Goal: Contribute content: Add original content to the website for others to see

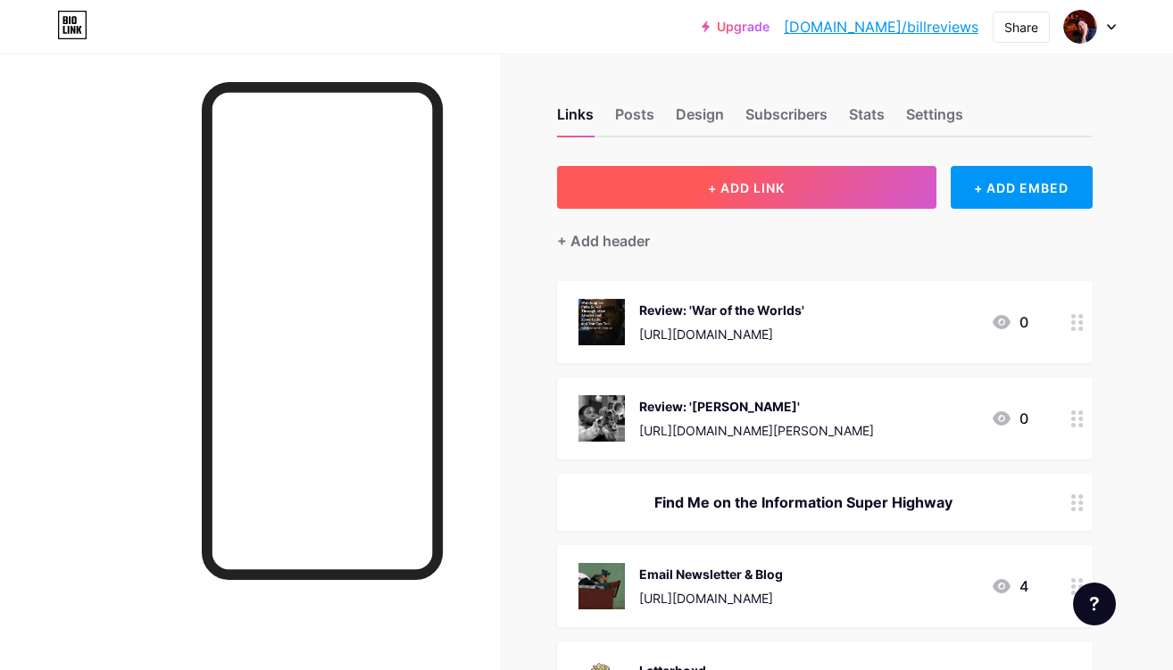
click at [808, 195] on button "+ ADD LINK" at bounding box center [746, 187] width 379 height 43
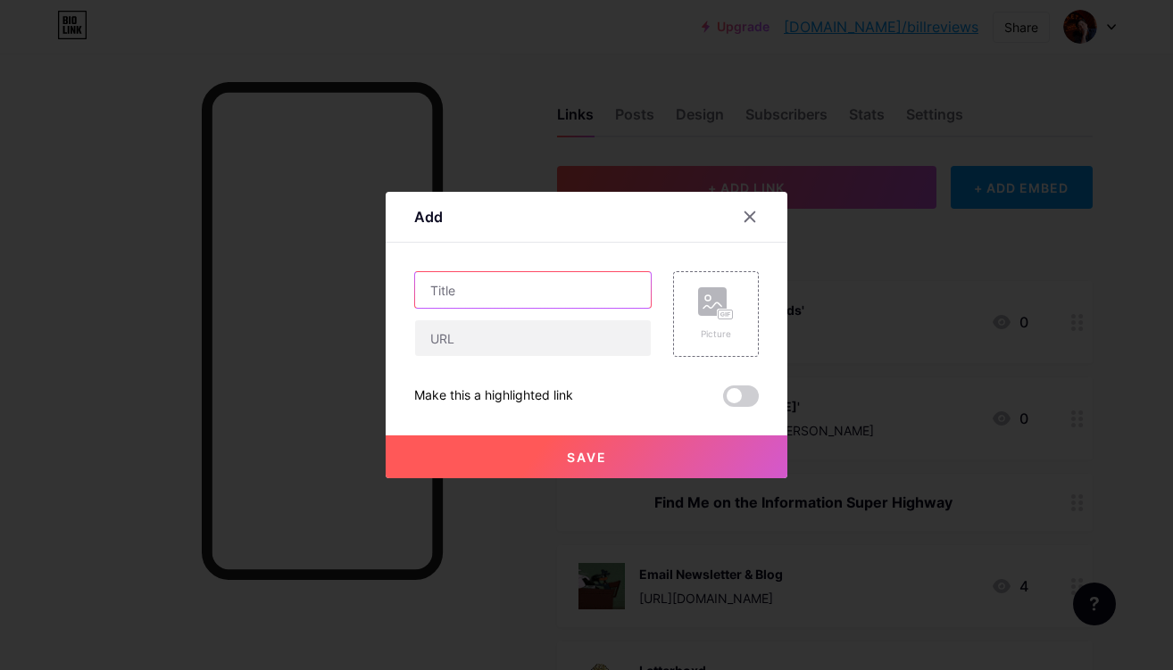
click at [534, 296] on input "text" at bounding box center [533, 290] width 236 height 36
type input "Review: 'The Toxic Avenger Unrated'"
click at [716, 312] on icon at bounding box center [716, 303] width 36 height 33
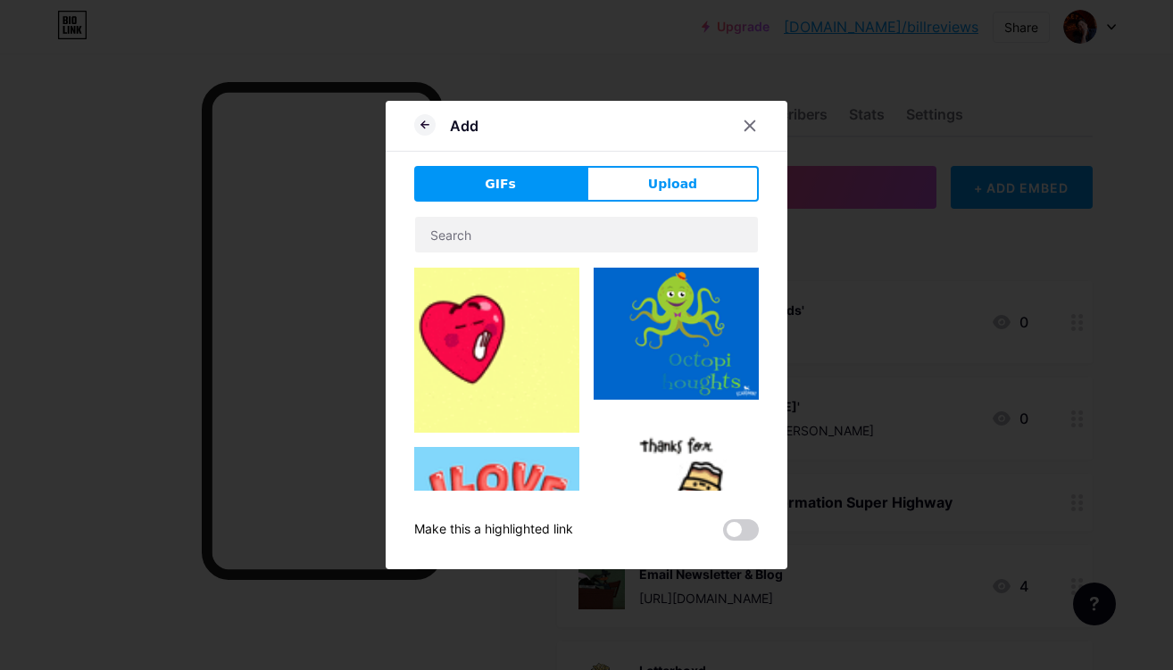
click at [679, 190] on span "Upload" at bounding box center [672, 184] width 49 height 19
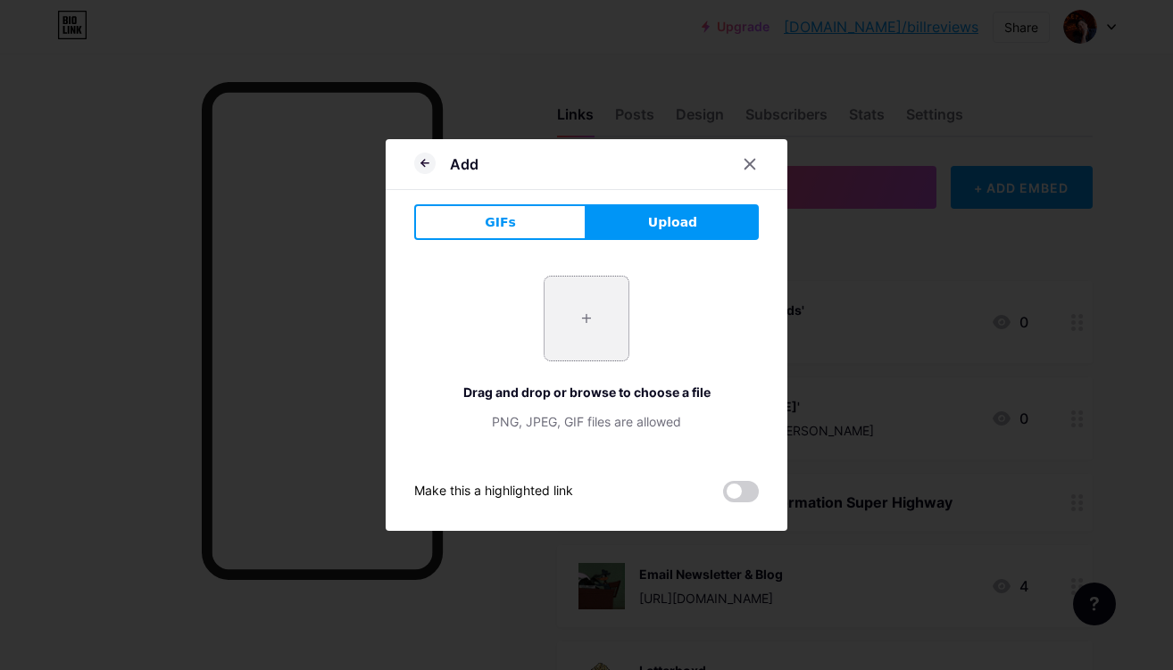
click at [601, 319] on input "file" at bounding box center [586, 319] width 84 height 84
type input "C:\fakepath\THE TOXIC AVENGER_6.jpg"
click at [423, 164] on icon at bounding box center [424, 163] width 21 height 21
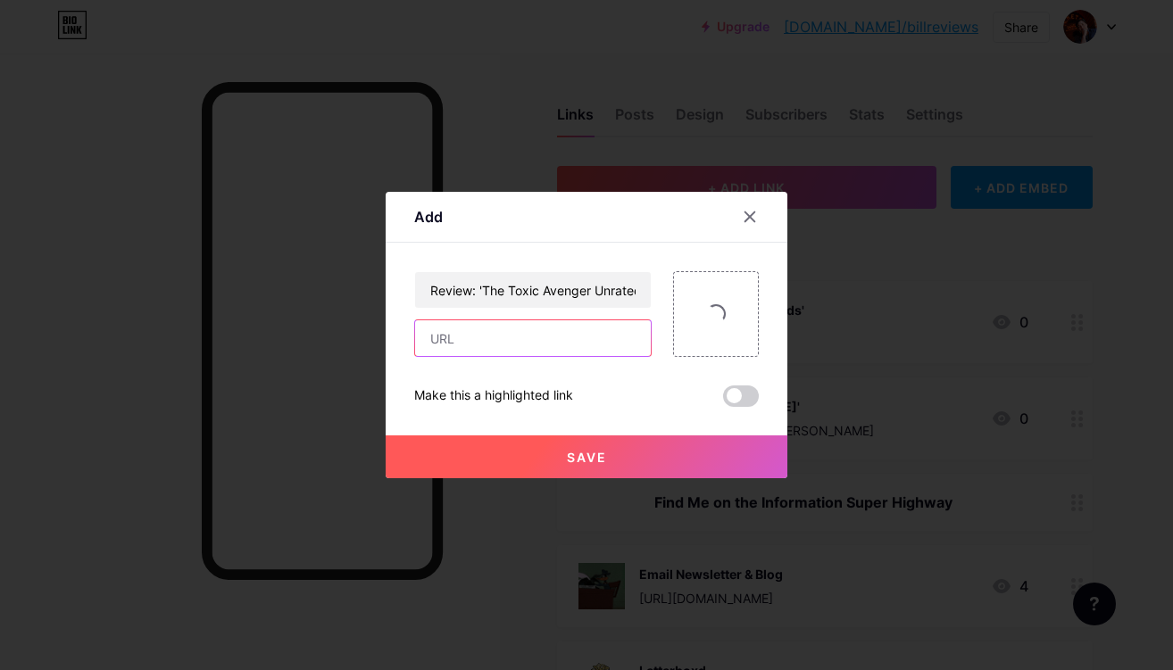
click at [573, 334] on input "text" at bounding box center [533, 338] width 236 height 36
paste input "[URL][DOMAIN_NAME]"
type input "[URL][DOMAIN_NAME]"
click at [643, 458] on button "Save" at bounding box center [586, 456] width 402 height 43
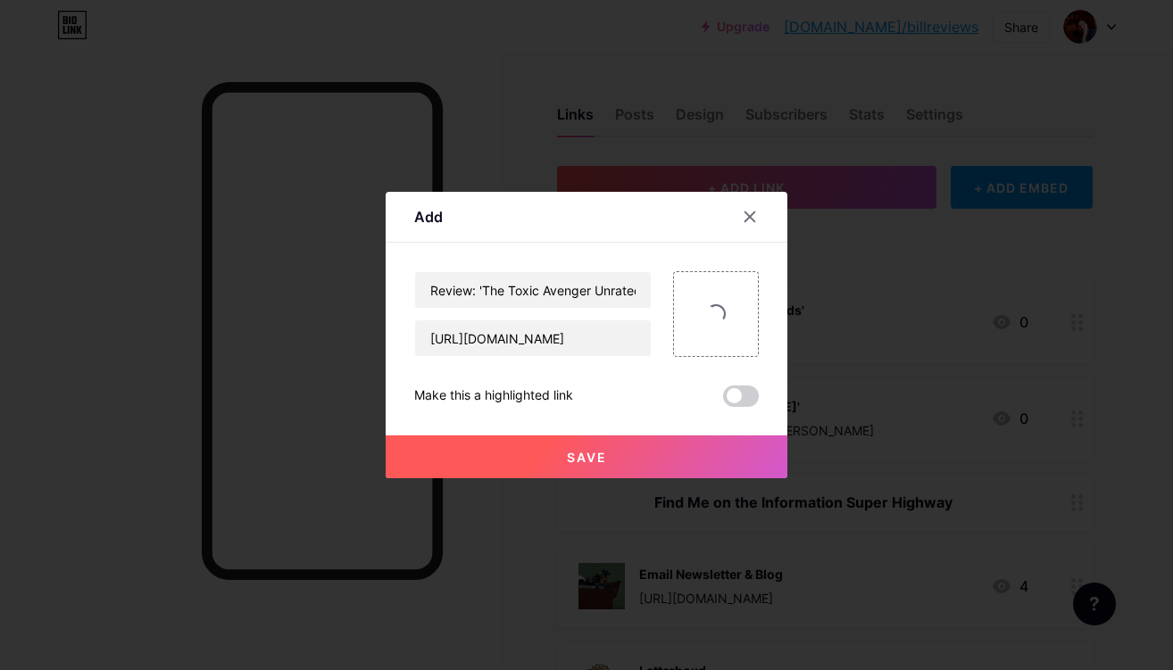
scroll to position [0, 0]
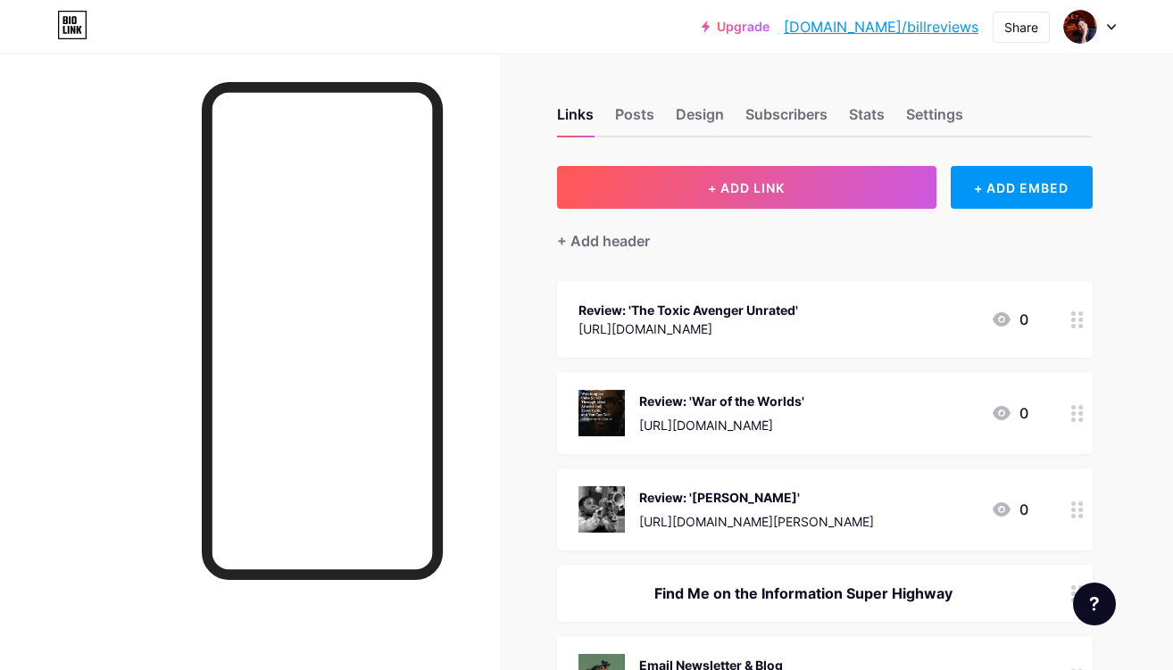
click at [819, 305] on div "Review: 'The Toxic Avenger Unrated' [URL][DOMAIN_NAME] 0" at bounding box center [803, 319] width 450 height 41
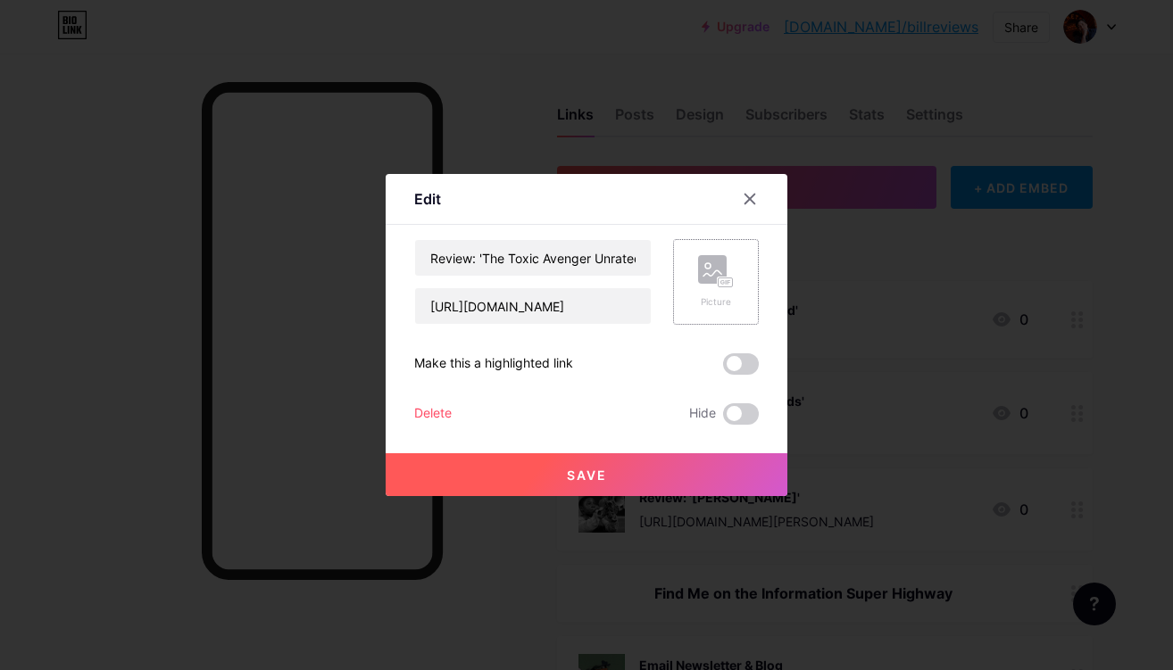
click at [704, 277] on rect at bounding box center [712, 269] width 29 height 29
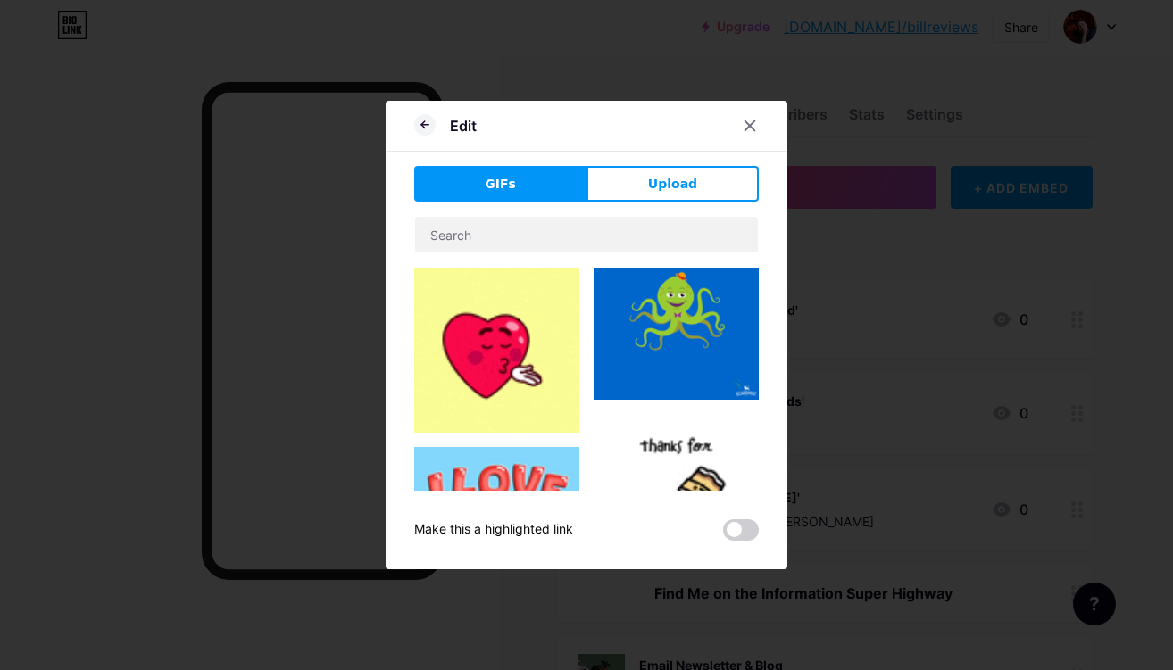
click at [693, 172] on button "Upload" at bounding box center [672, 184] width 172 height 36
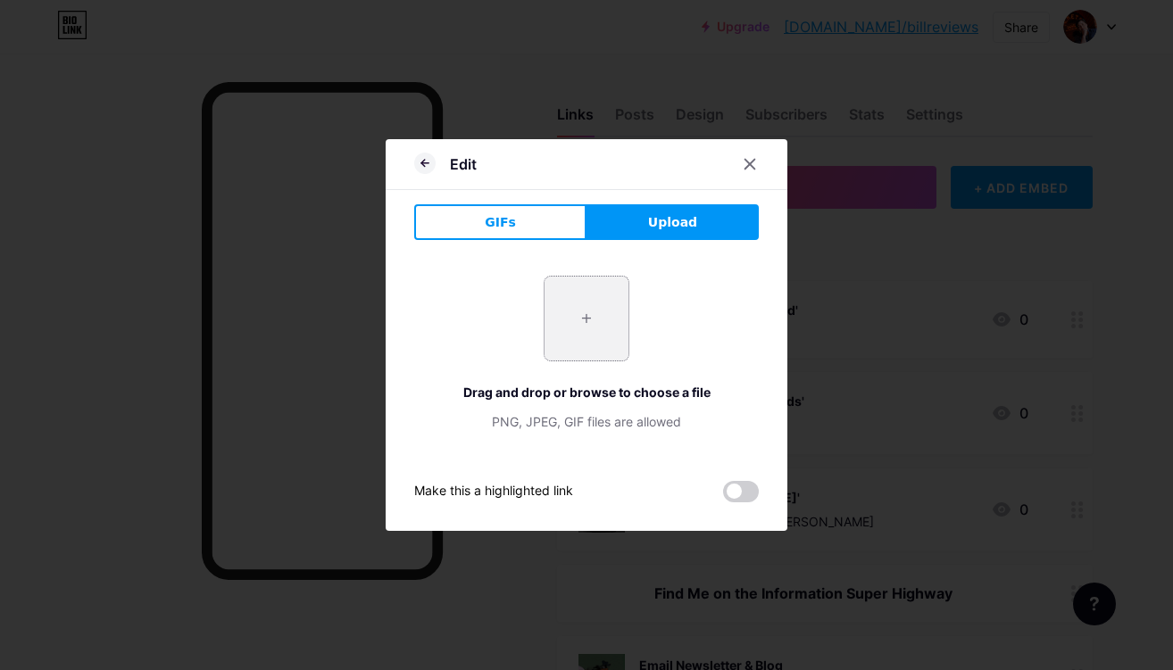
click at [615, 311] on input "file" at bounding box center [586, 319] width 84 height 84
type input "C:\fakepath\THE TOXIC AVENGER_6.jpg"
click at [539, 230] on button "GIFs" at bounding box center [500, 222] width 172 height 36
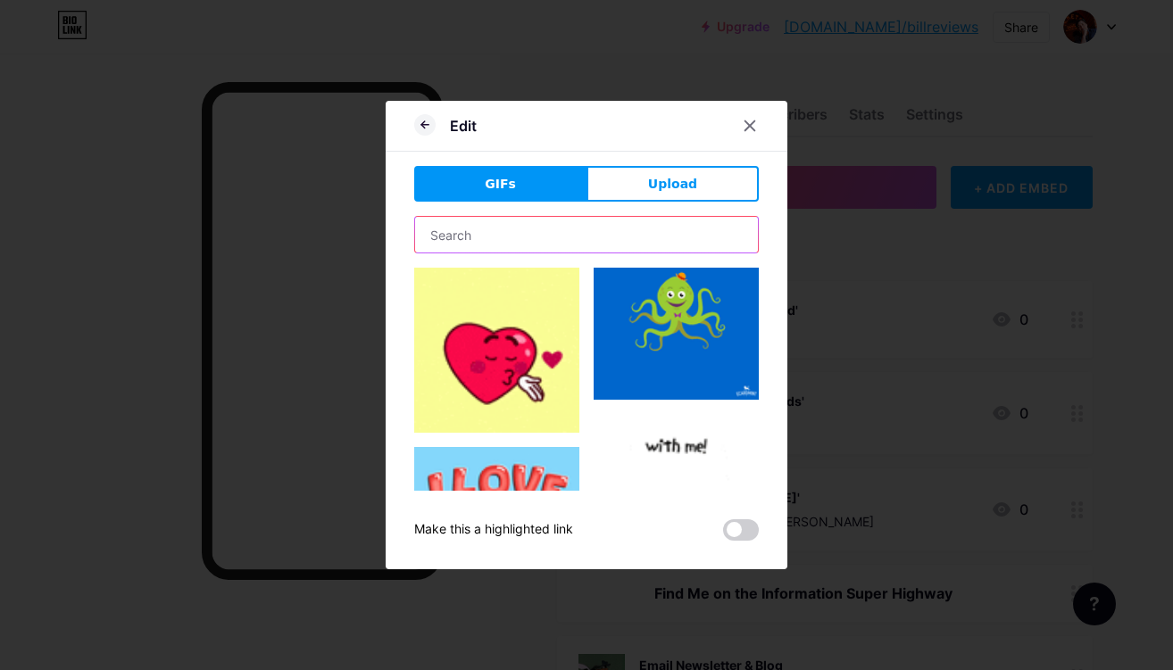
click at [593, 233] on input "text" at bounding box center [586, 235] width 343 height 36
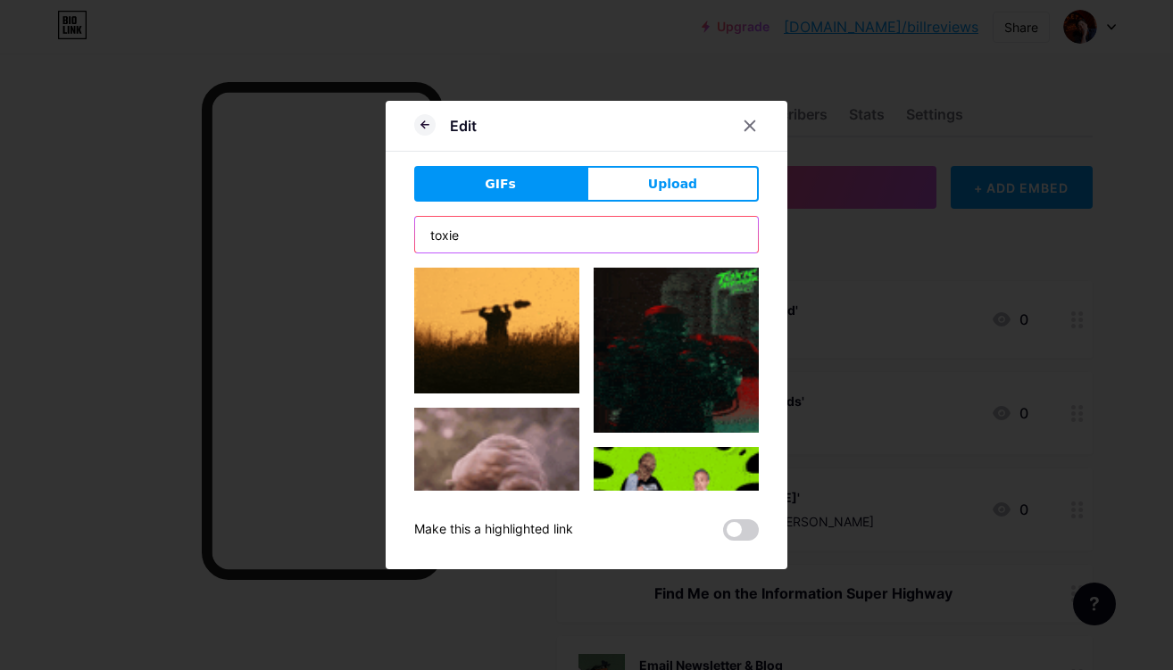
scroll to position [365, 0]
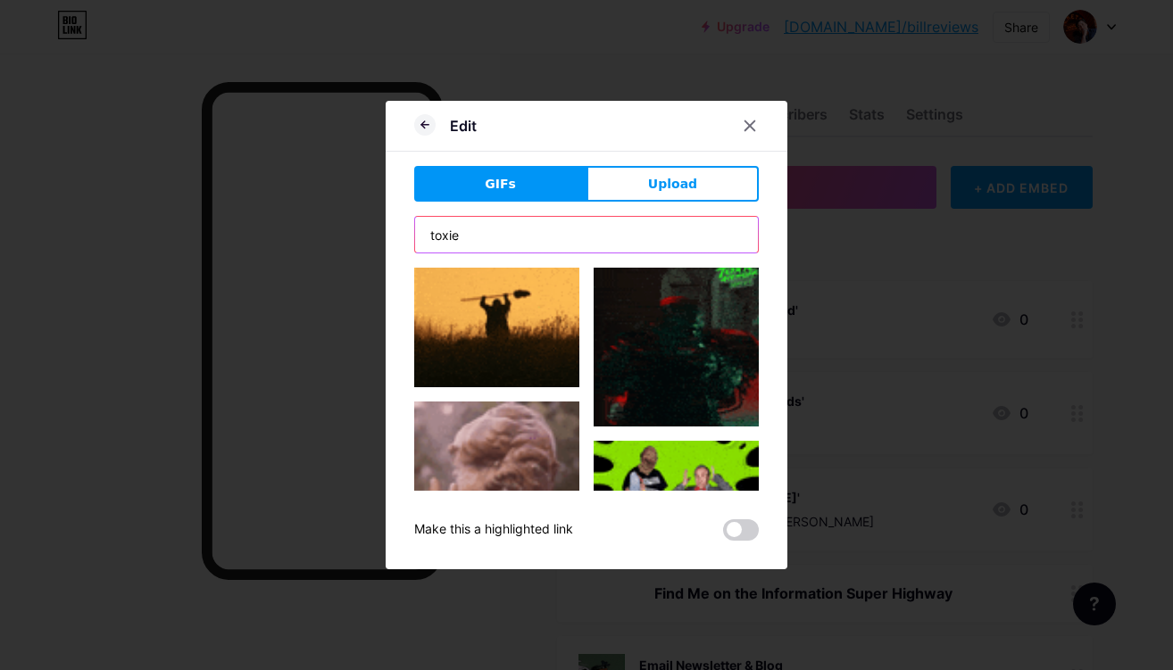
type input "toxie"
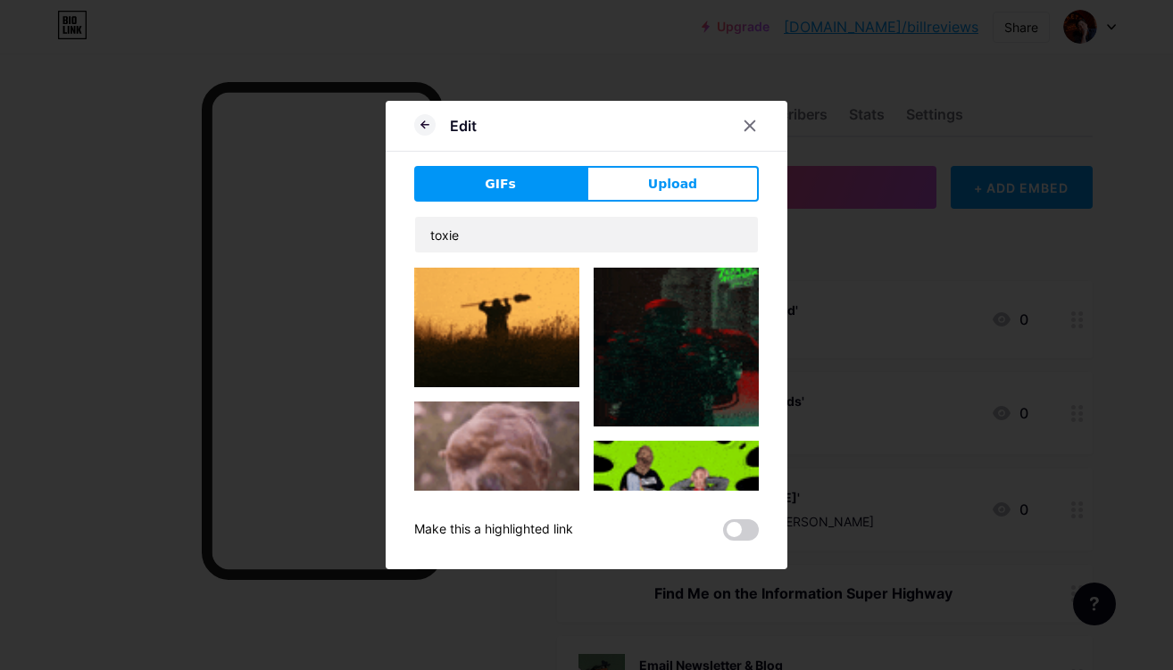
click at [473, 308] on img at bounding box center [496, 304] width 165 height 165
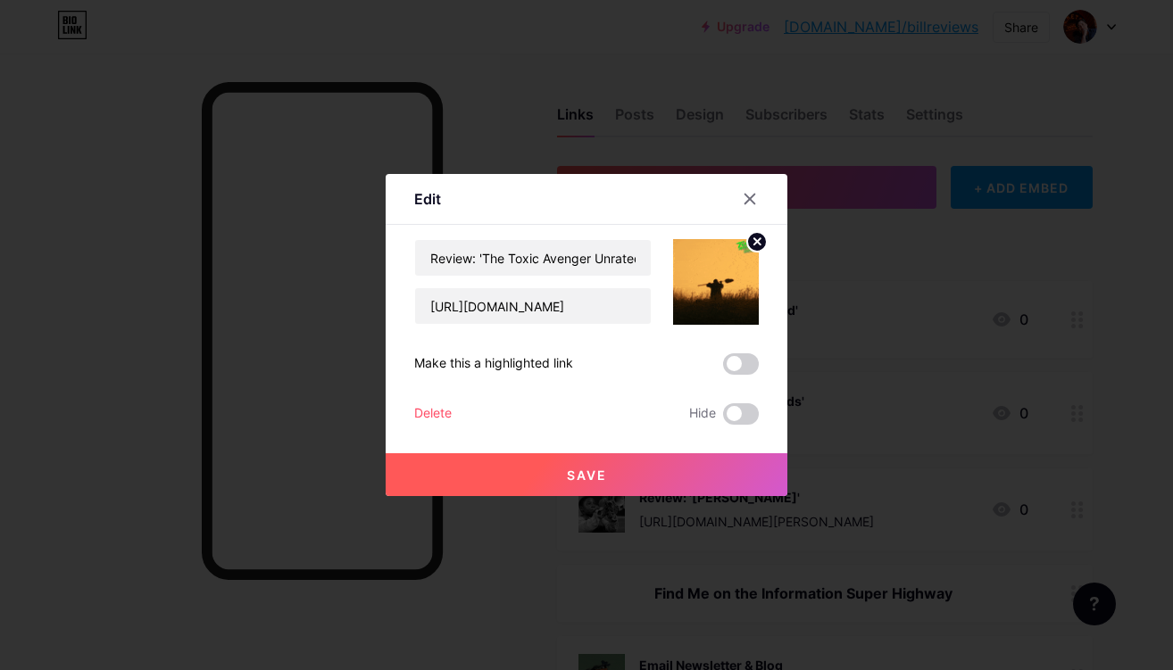
click at [655, 469] on button "Save" at bounding box center [586, 474] width 402 height 43
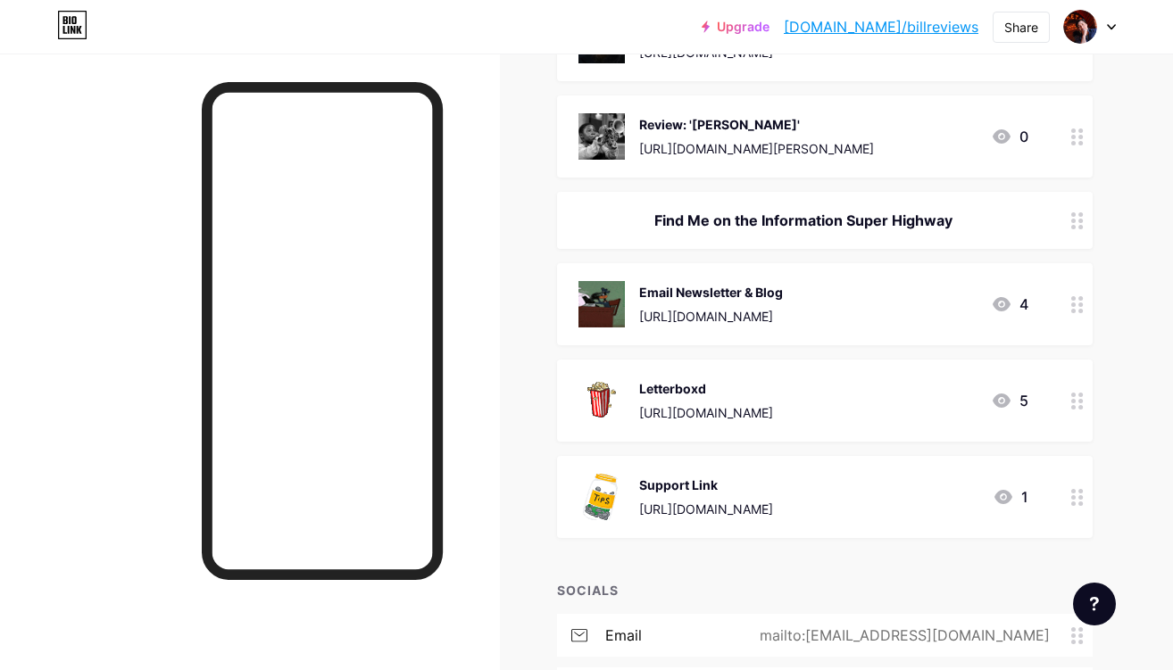
scroll to position [385, 0]
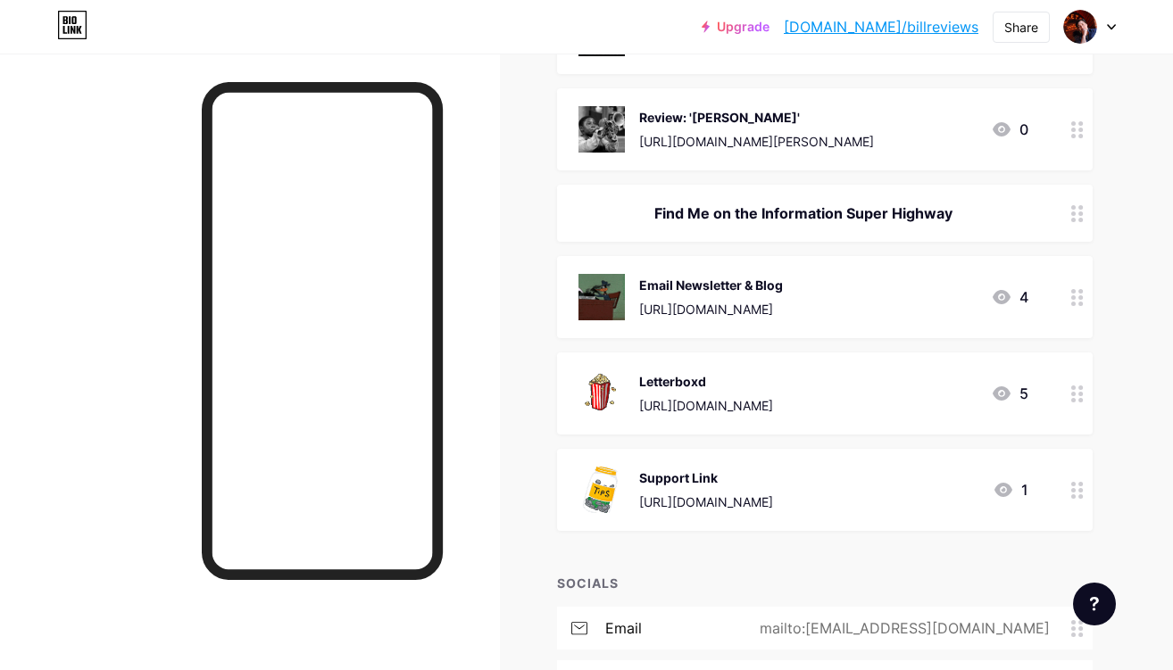
click at [865, 295] on div "Email Newsletter & Blog [URL][DOMAIN_NAME] 4" at bounding box center [803, 297] width 450 height 46
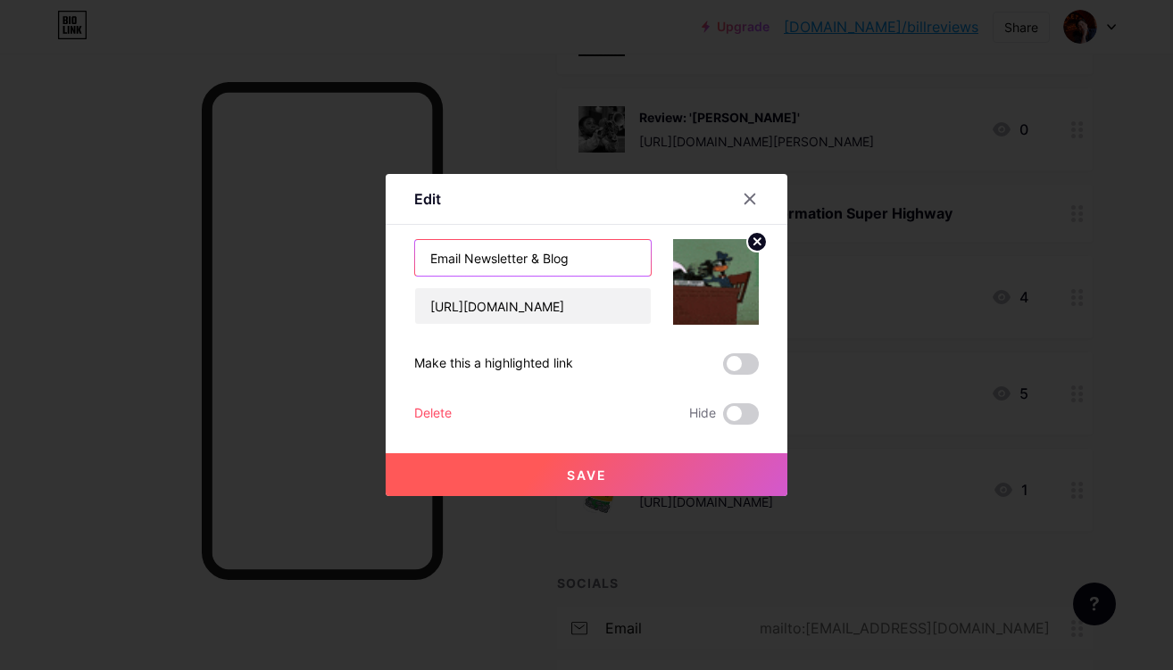
click at [573, 257] on input "Email Newsletter & Blog" at bounding box center [533, 258] width 236 height 36
click at [574, 257] on input "Email Newsletter & Blog" at bounding box center [533, 258] width 236 height 36
type input "Movie Reviews"
click at [675, 473] on button "Save" at bounding box center [586, 474] width 402 height 43
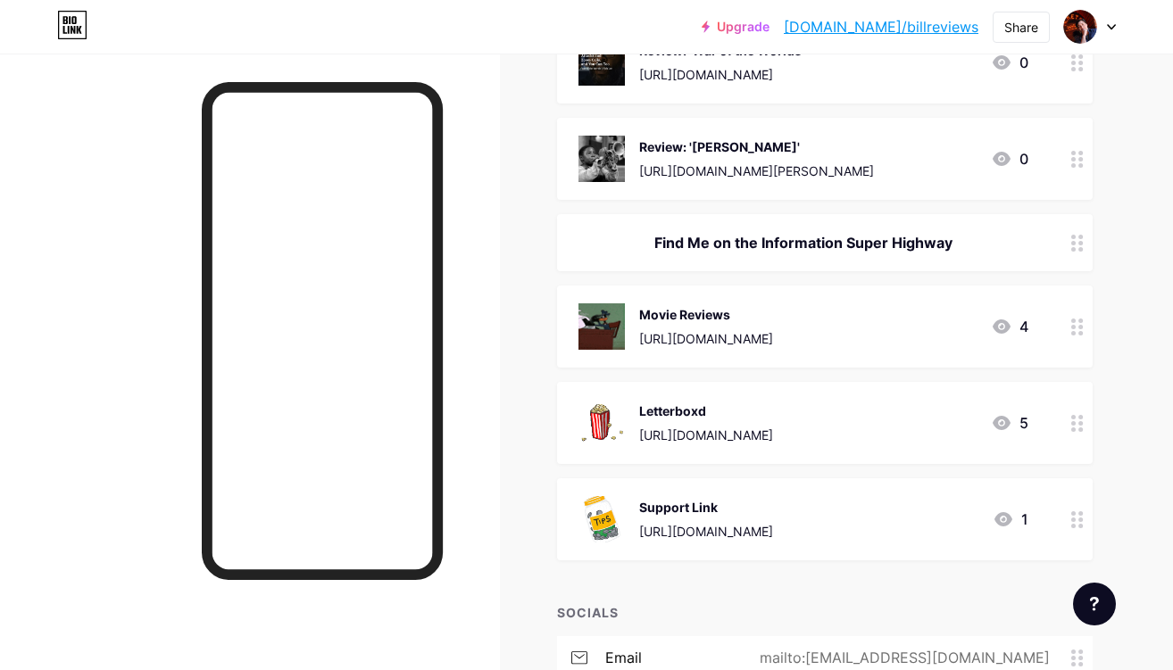
scroll to position [351, 0]
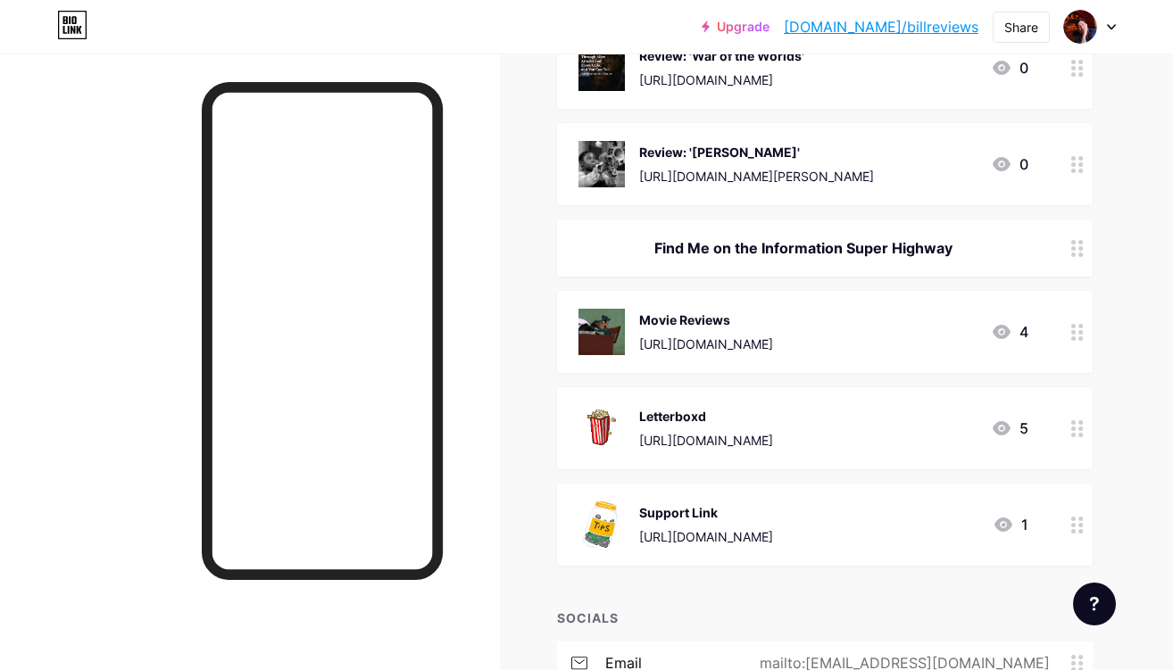
click at [893, 510] on div "Support Link [URL][DOMAIN_NAME] 1" at bounding box center [803, 524] width 450 height 46
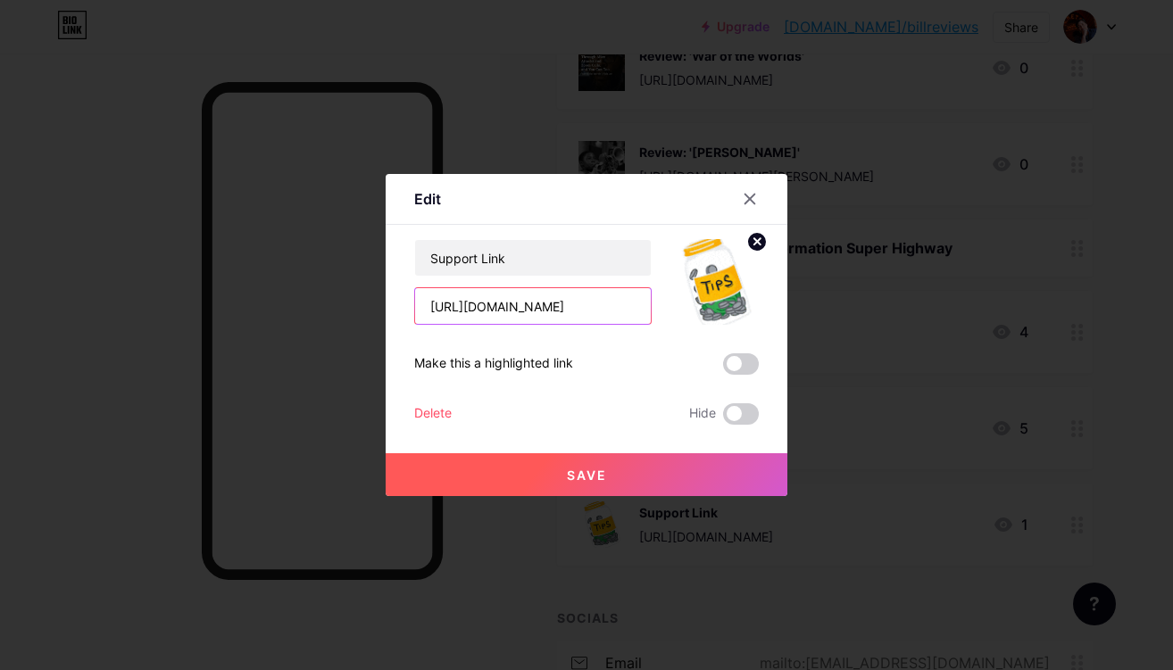
click at [593, 311] on input "[URL][DOMAIN_NAME]" at bounding box center [533, 306] width 236 height 36
type input "[URL][DOMAIN_NAME]"
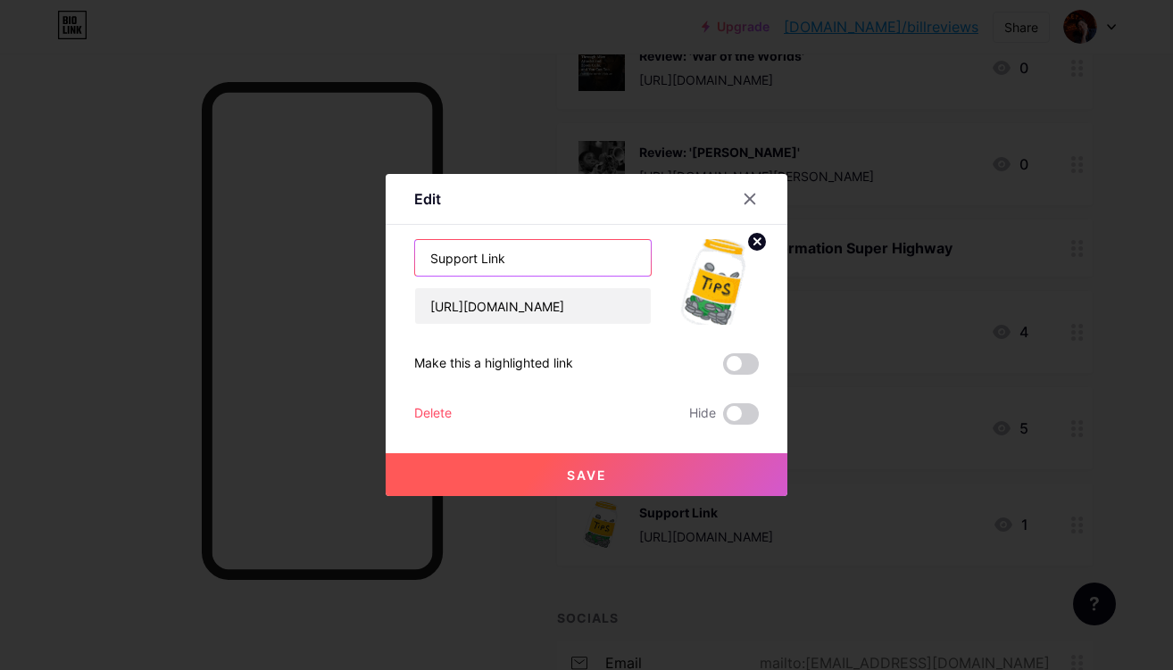
click at [536, 253] on input "Support Link" at bounding box center [533, 258] width 236 height 36
type input "Alternate Support Link"
click at [663, 473] on button "Save" at bounding box center [586, 474] width 402 height 43
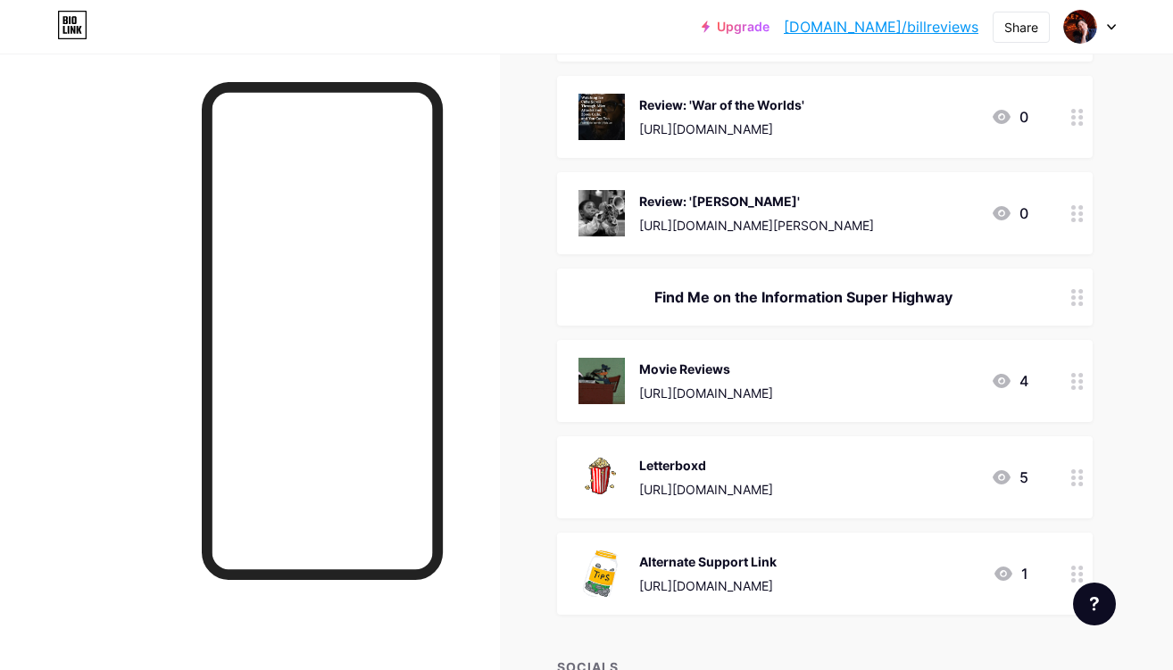
scroll to position [0, 0]
